Goal: Book appointment/travel/reservation

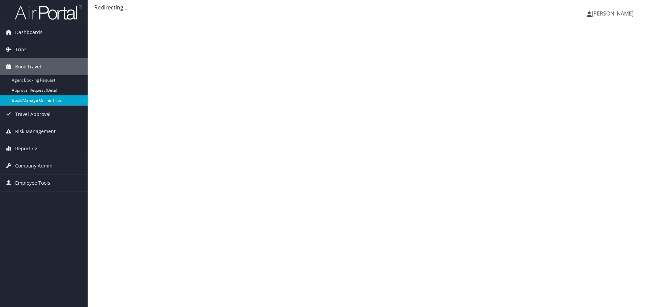
click at [20, 101] on link "Book/Manage Online Trips" at bounding box center [44, 100] width 88 height 10
